Goal: Communication & Community: Answer question/provide support

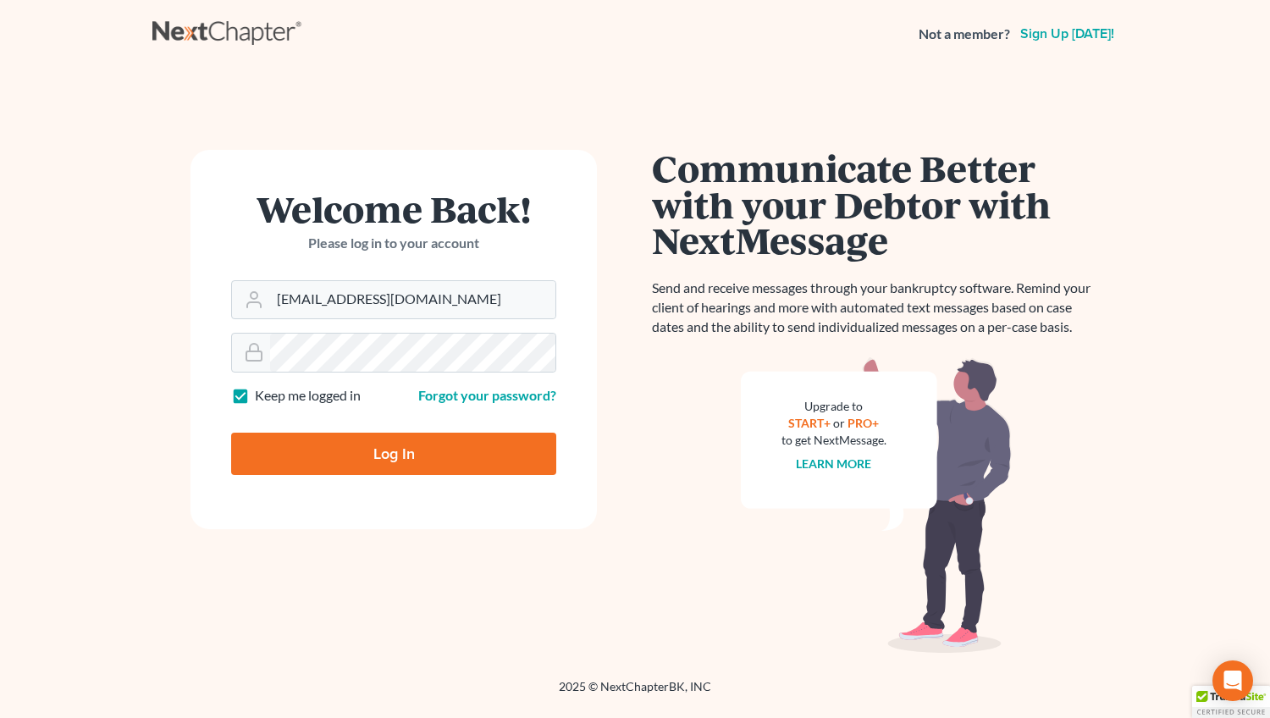
type input "[EMAIL_ADDRESS][DOMAIN_NAME]"
click at [385, 455] on input "Log In" at bounding box center [393, 454] width 325 height 42
type input "Thinking..."
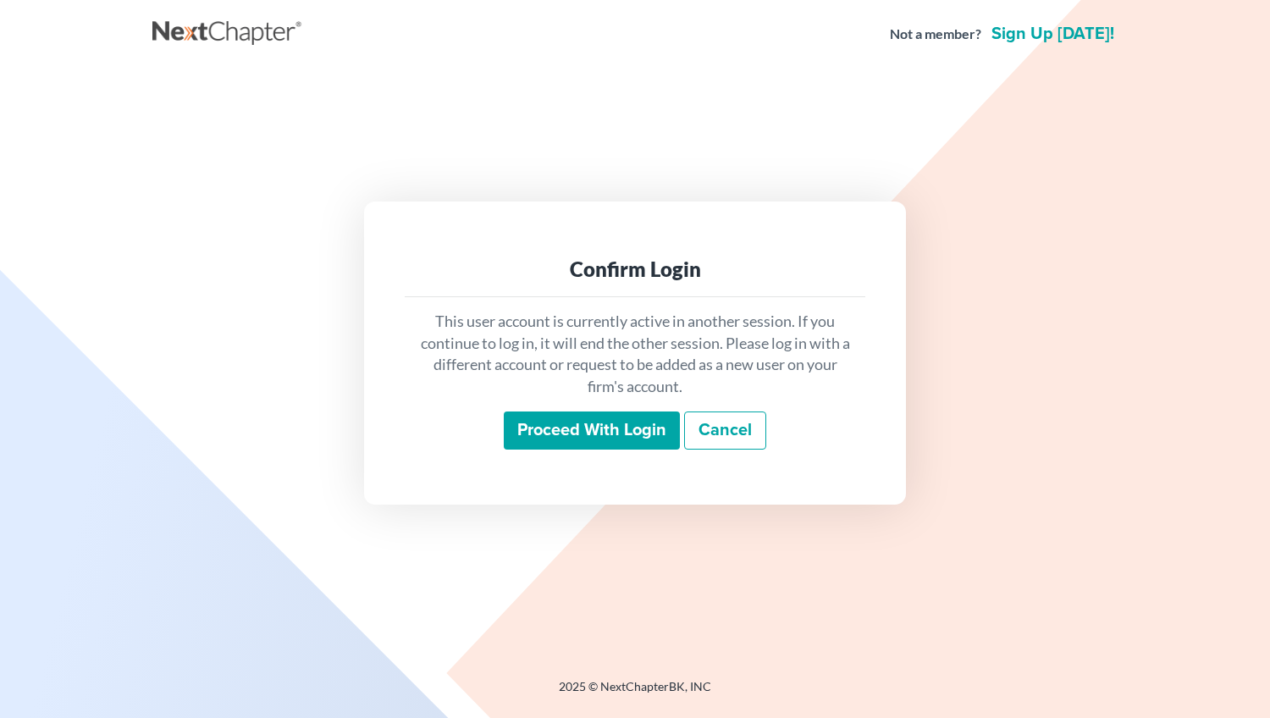
click at [552, 435] on input "Proceed with login" at bounding box center [592, 431] width 176 height 39
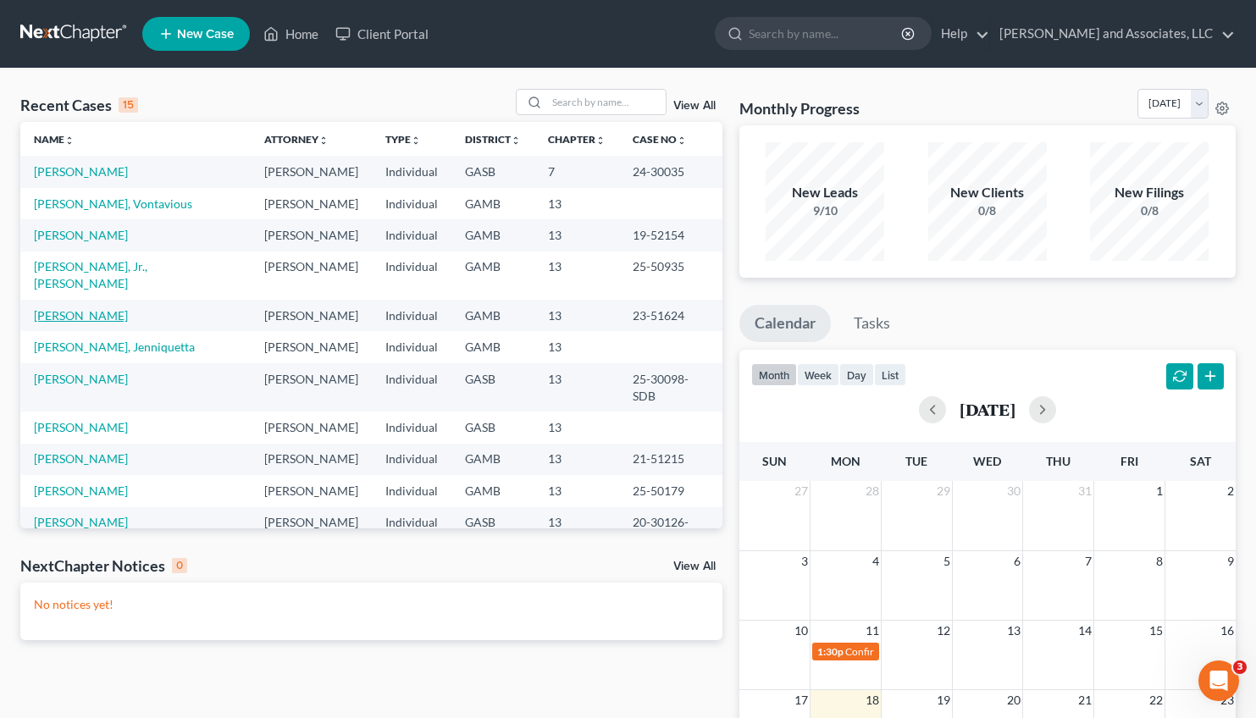
click at [71, 308] on link "[PERSON_NAME]" at bounding box center [81, 315] width 94 height 14
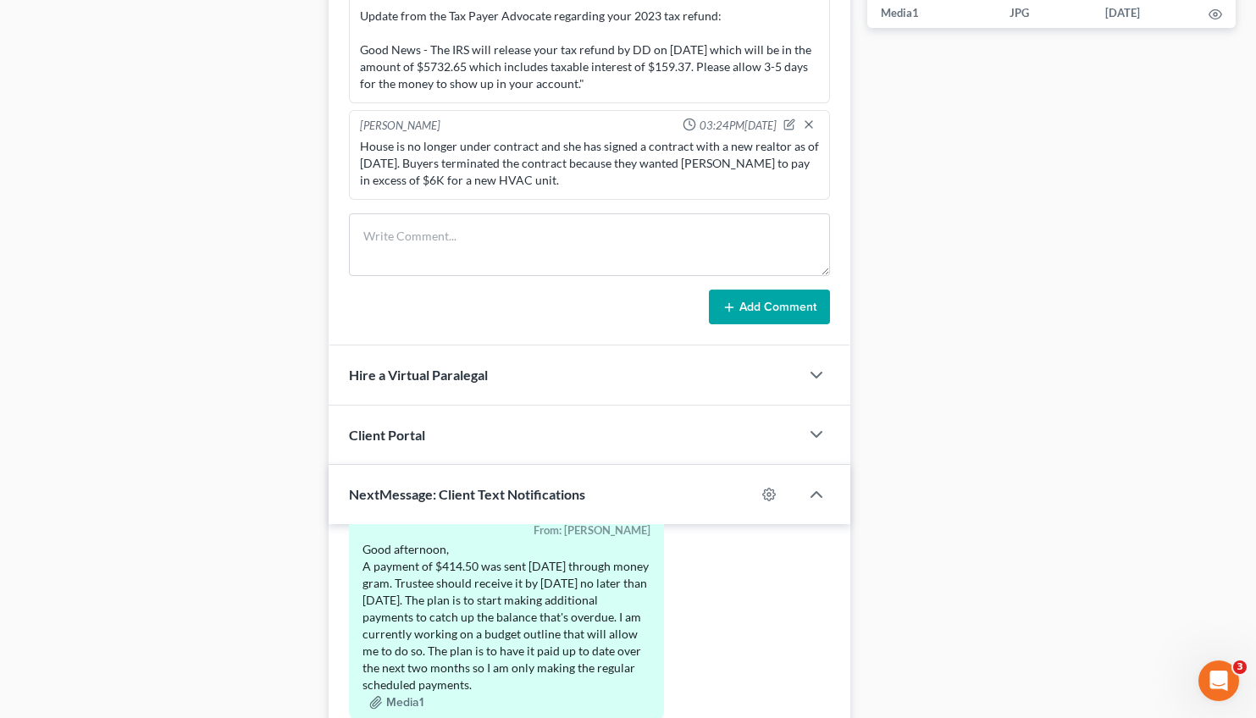
scroll to position [1221, 0]
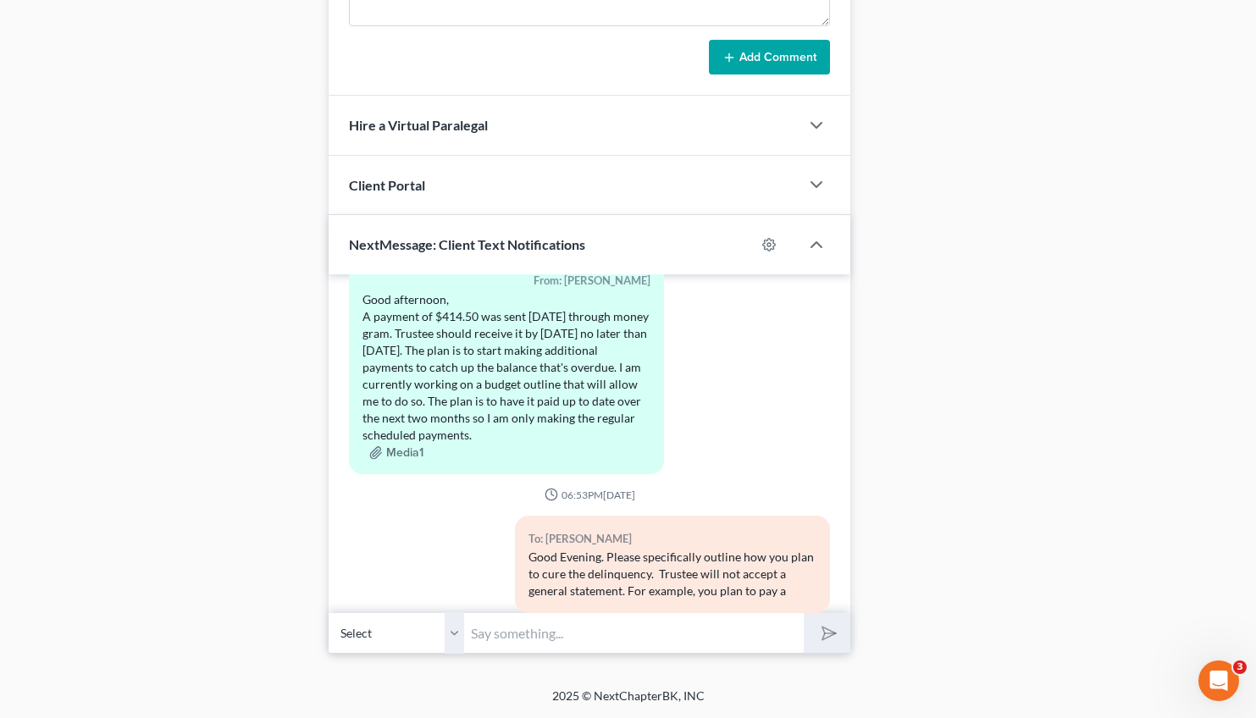
click at [633, 627] on input "text" at bounding box center [634, 632] width 340 height 41
type input "Good Morning. Thank you for your response. I am somewhat confused. Are you goin…"
click at [826, 630] on icon "submit" at bounding box center [826, 634] width 24 height 24
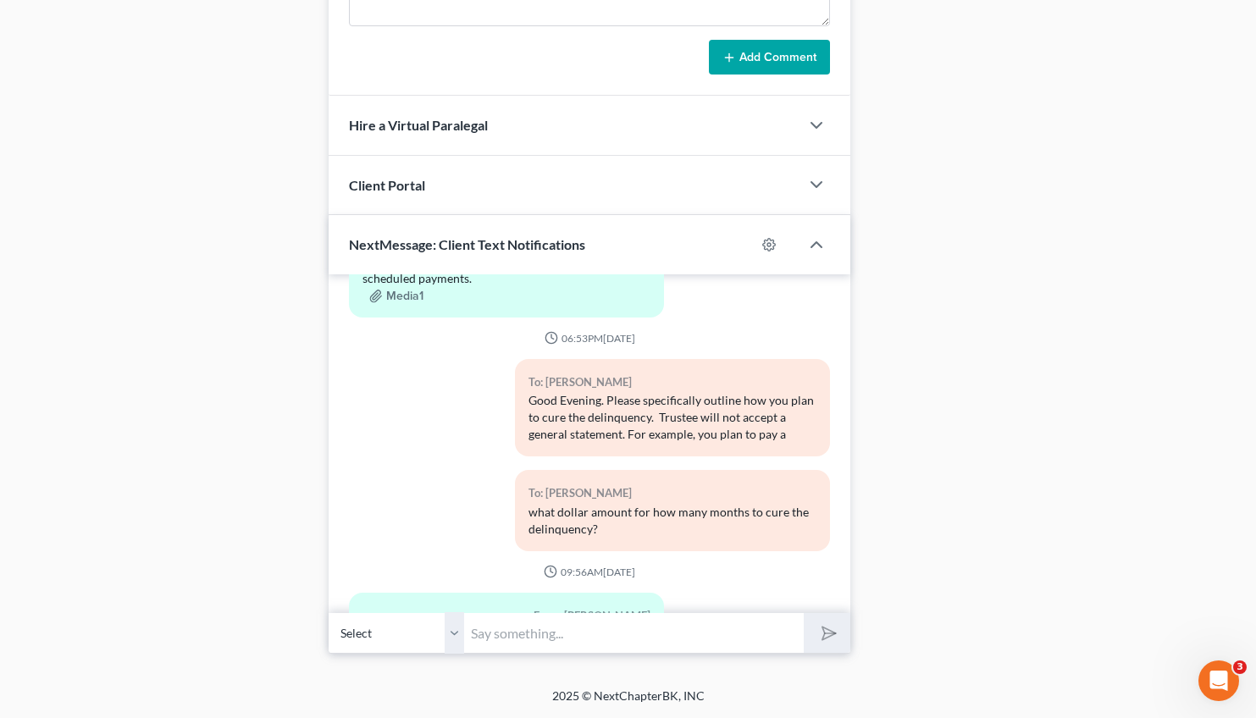
scroll to position [36726, 0]
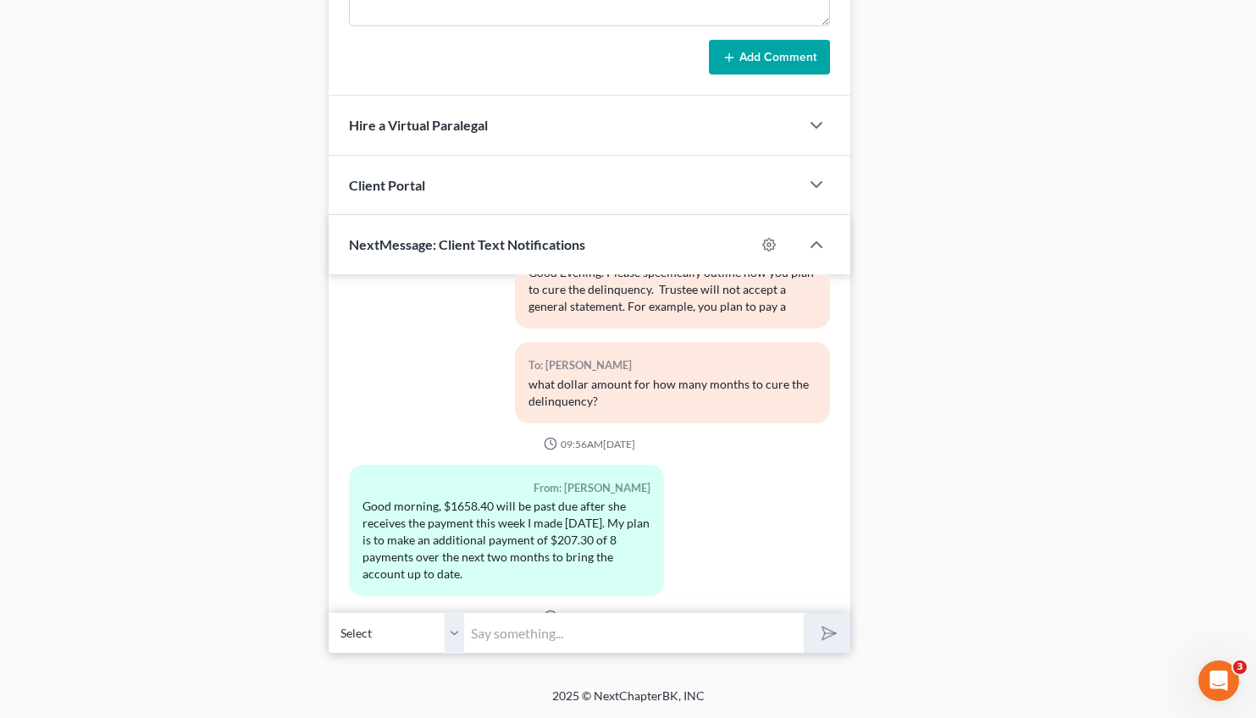
click at [578, 641] on input "text" at bounding box center [634, 632] width 340 height 41
type input "OK, so you will pay your regular plan payment on what date? Payment of $207.30 …"
click at [832, 633] on line "submit" at bounding box center [830, 632] width 11 height 11
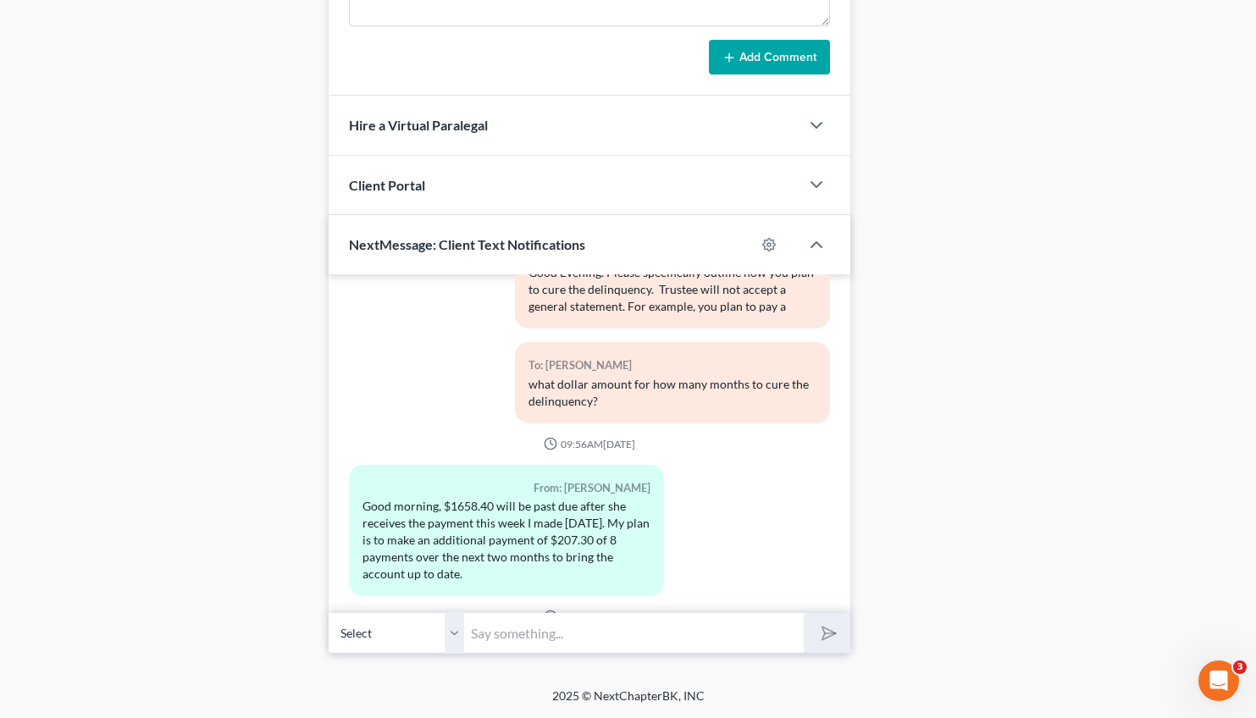
click at [607, 634] on input "text" at bounding box center [634, 632] width 340 height 41
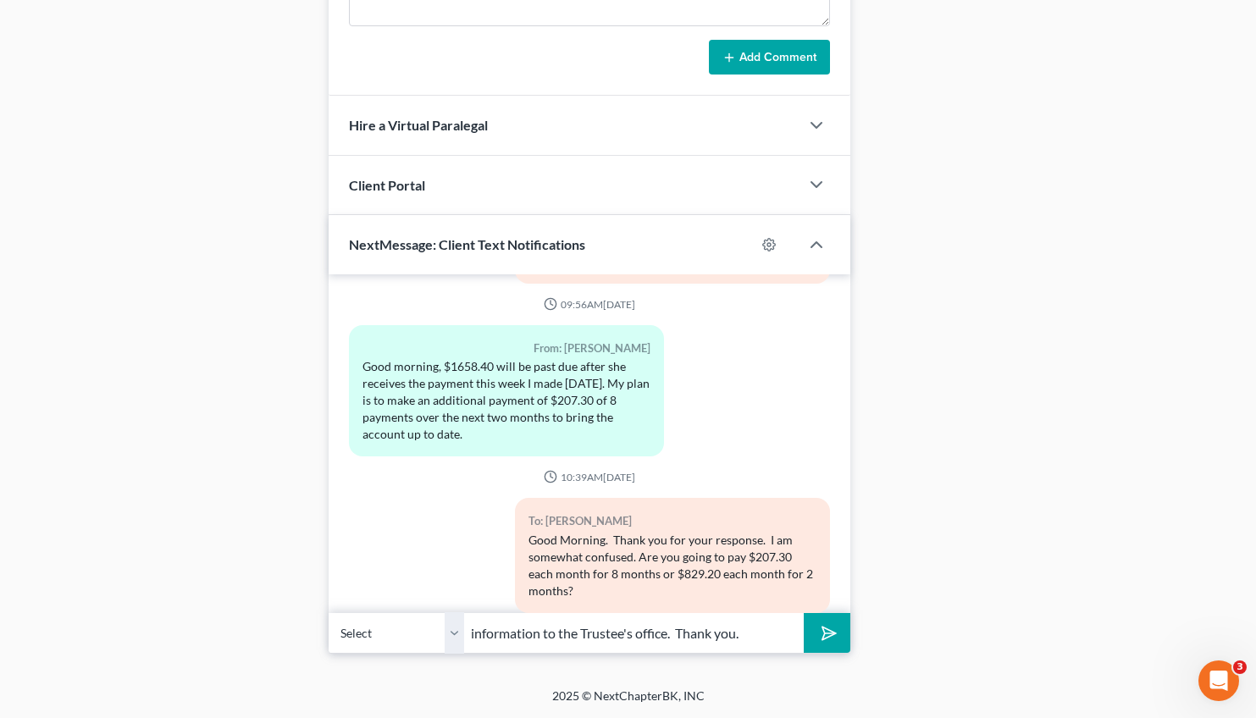
type input "information to the Trustee's office. Thank you."
click at [804, 613] on button "submit" at bounding box center [827, 633] width 47 height 40
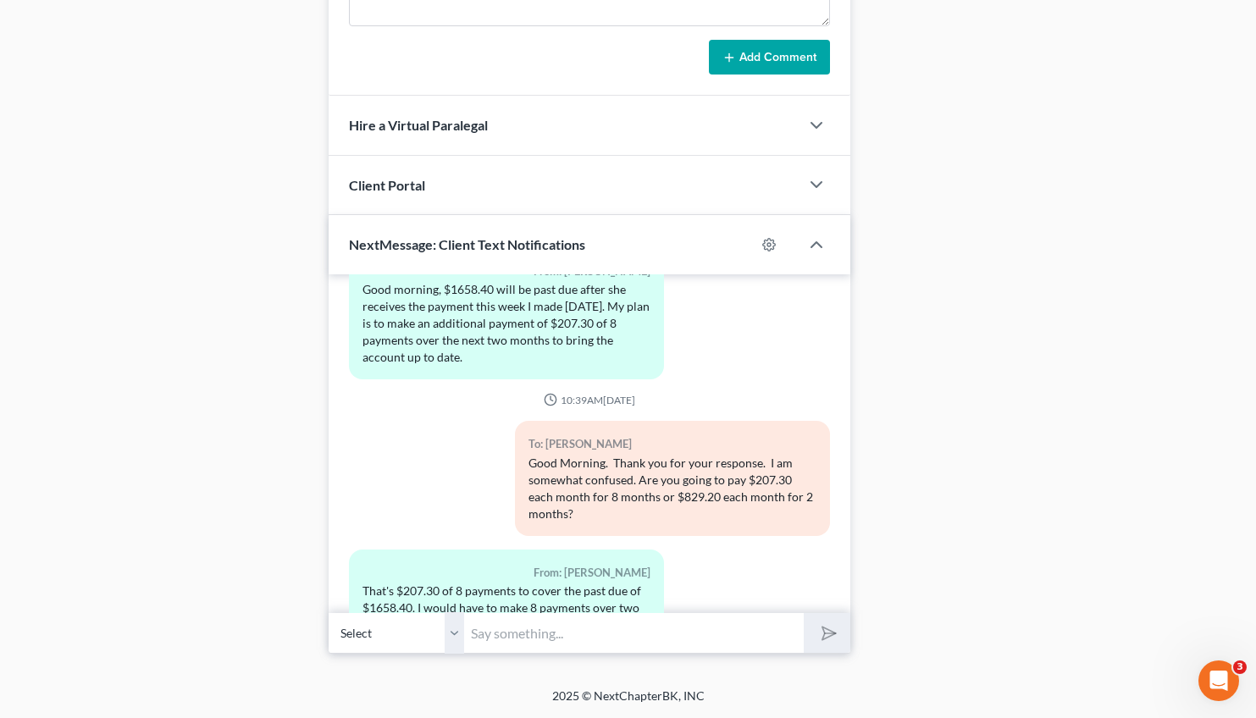
click at [533, 634] on input "text" at bounding box center [634, 632] width 340 height 41
